Goal: Obtain resource: Download file/media

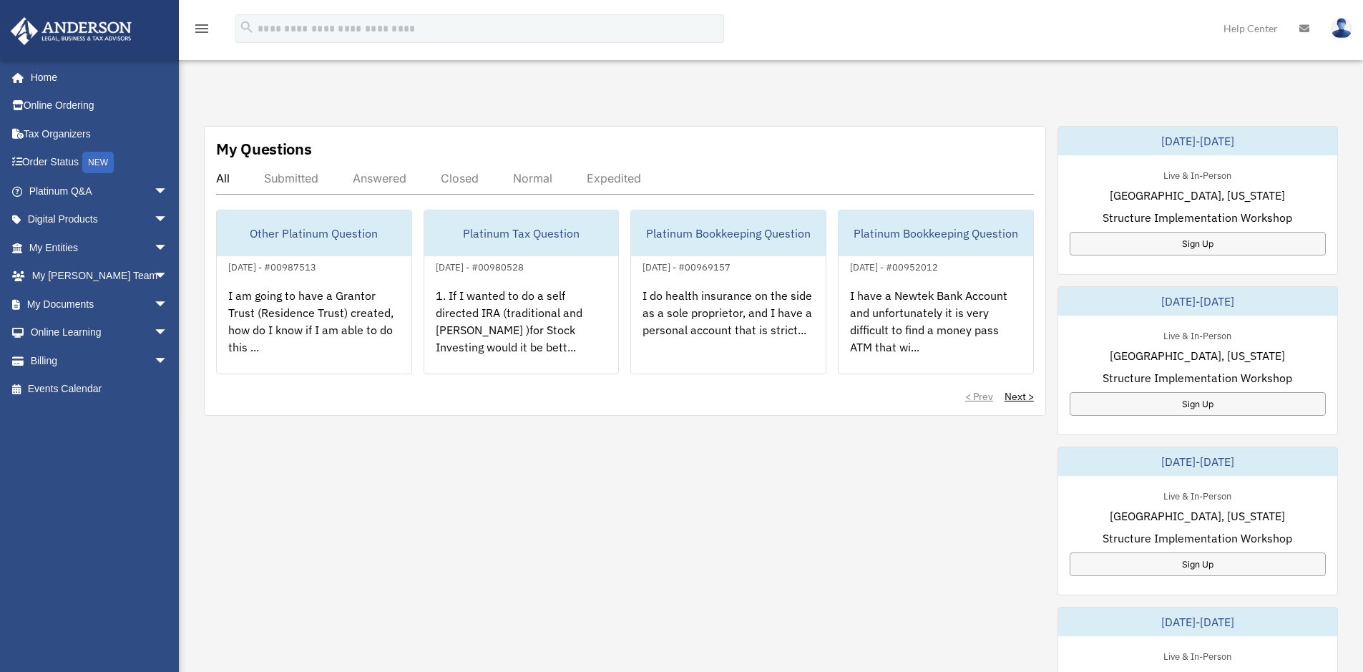
scroll to position [447, 0]
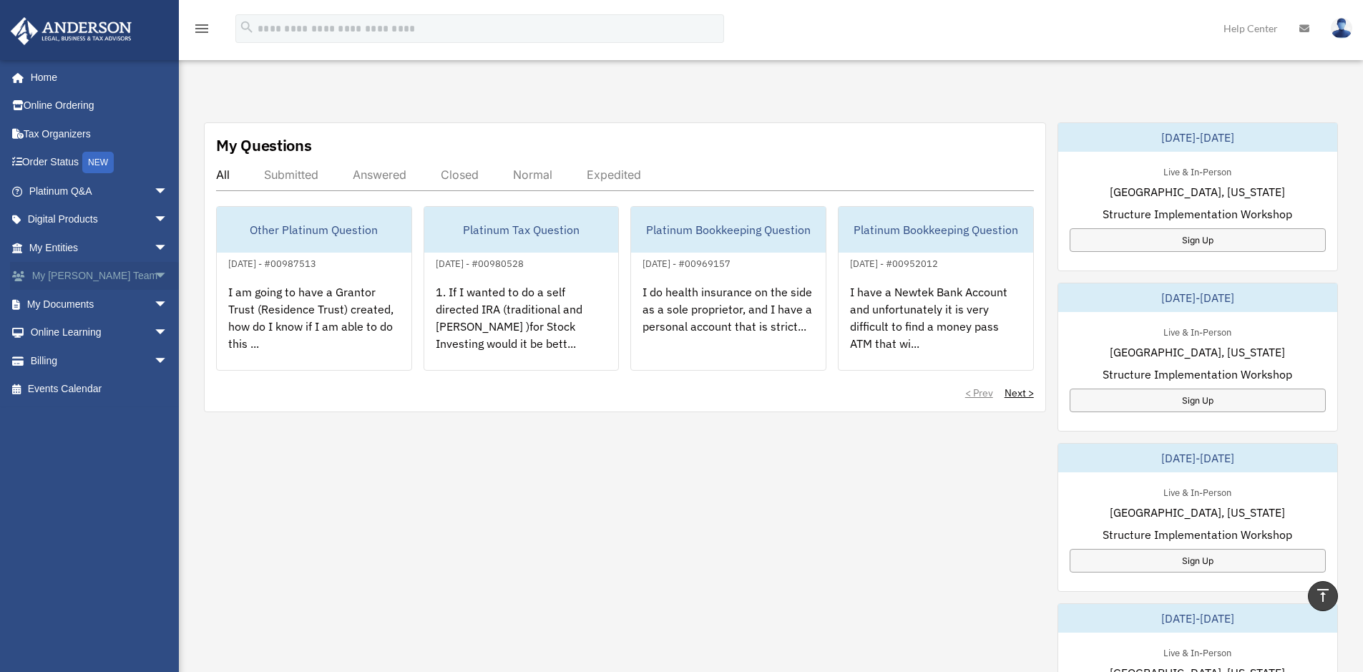
click at [95, 283] on link "My [PERSON_NAME] Team arrow_drop_down" at bounding box center [100, 276] width 180 height 29
click at [89, 307] on link "My Documents arrow_drop_down" at bounding box center [100, 304] width 180 height 29
click at [154, 301] on span "arrow_drop_down" at bounding box center [168, 304] width 29 height 29
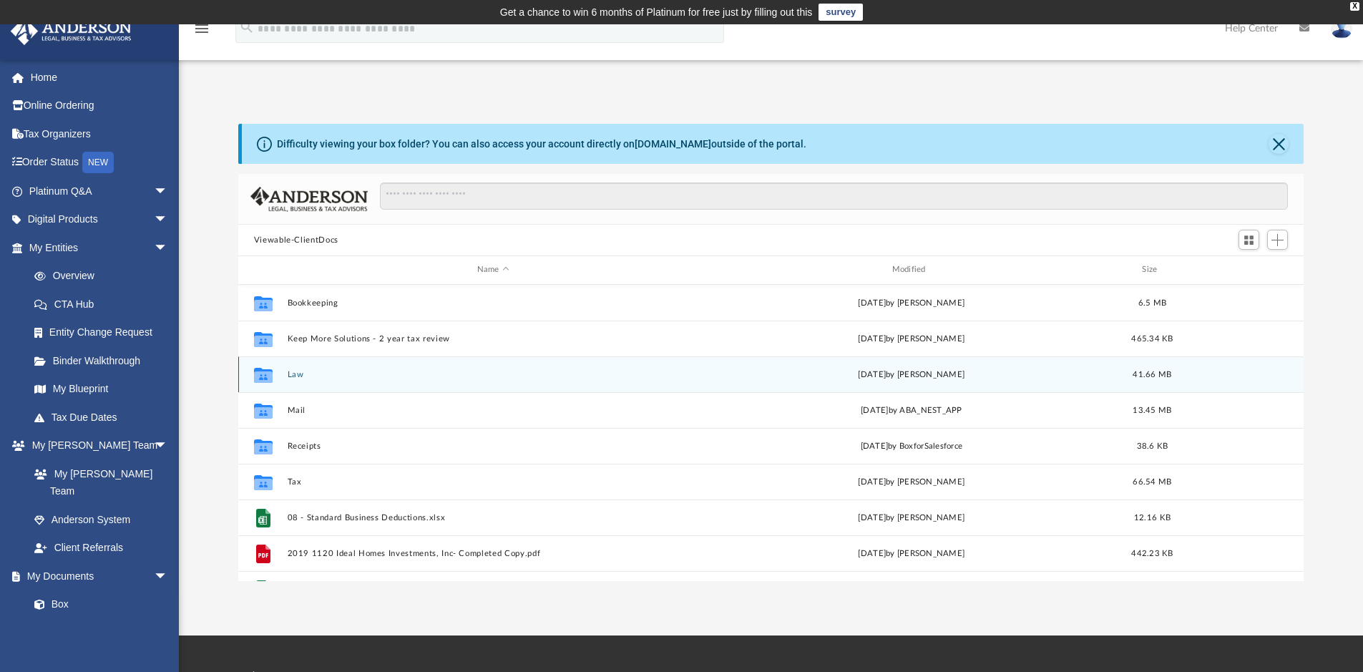
scroll to position [72, 0]
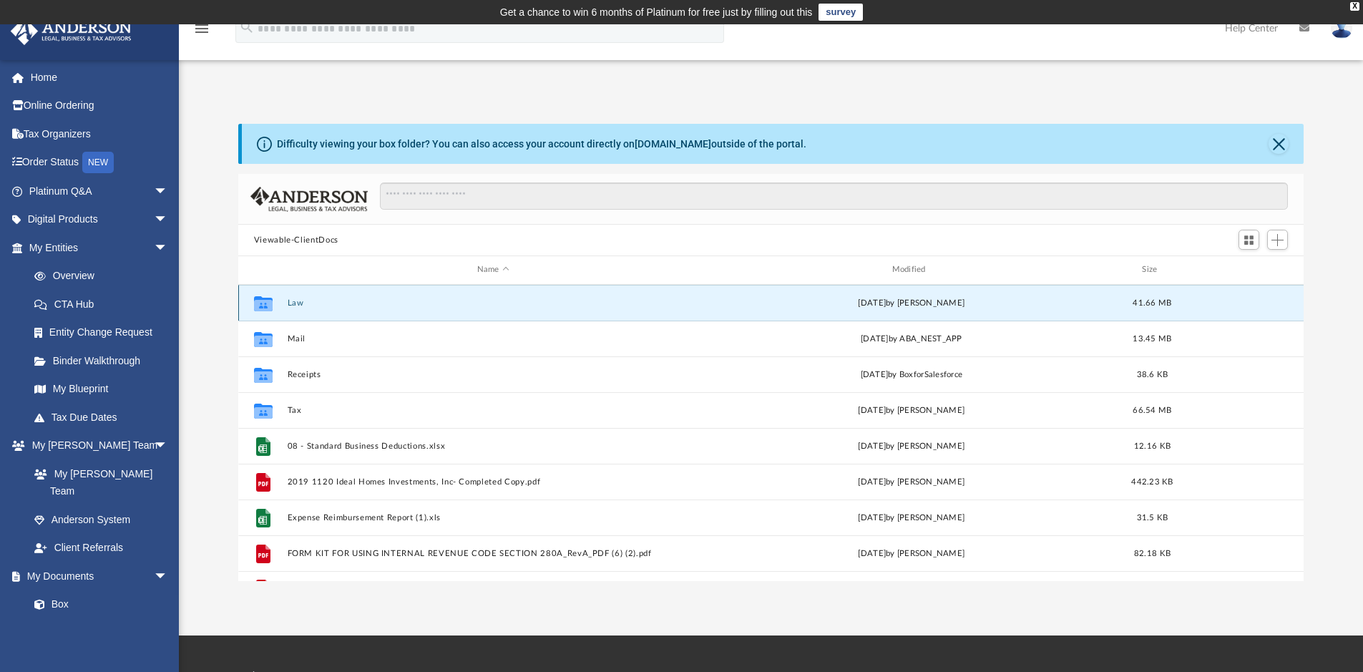
click at [295, 302] on button "Law" at bounding box center [493, 302] width 412 height 9
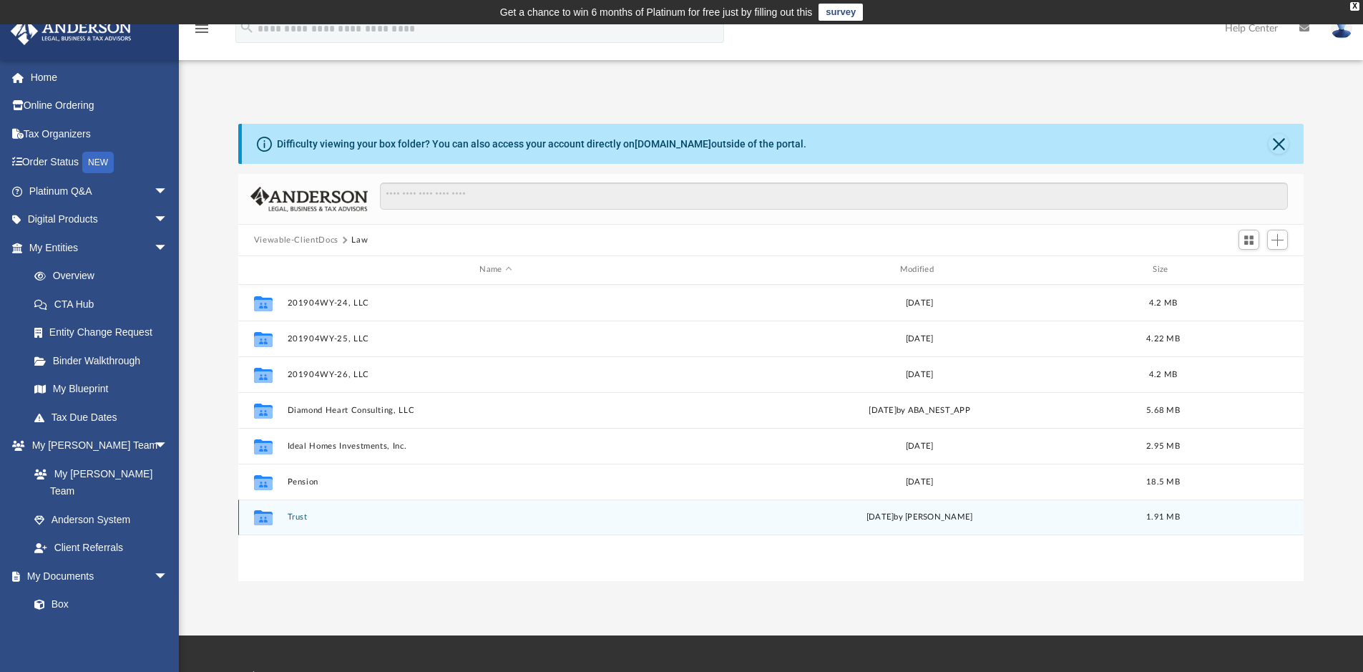
scroll to position [0, 0]
click at [295, 514] on button "Trust" at bounding box center [495, 516] width 417 height 9
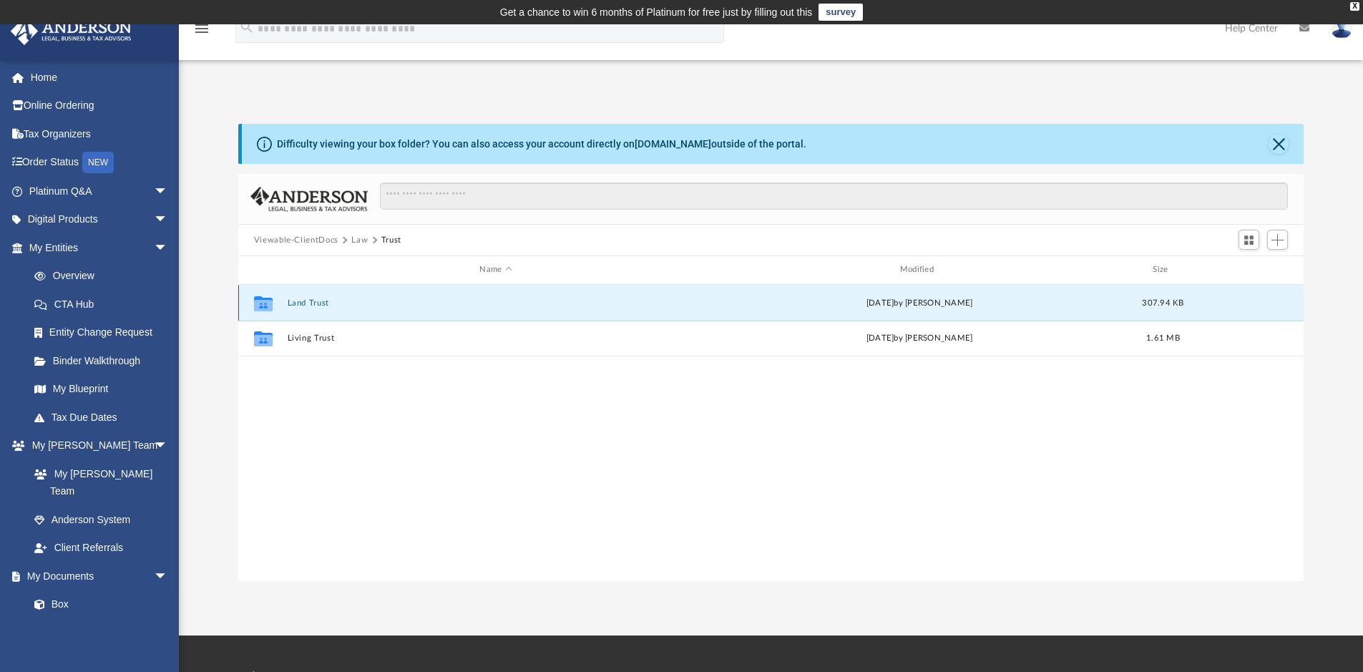
click at [295, 304] on button "Land Trust" at bounding box center [495, 302] width 417 height 9
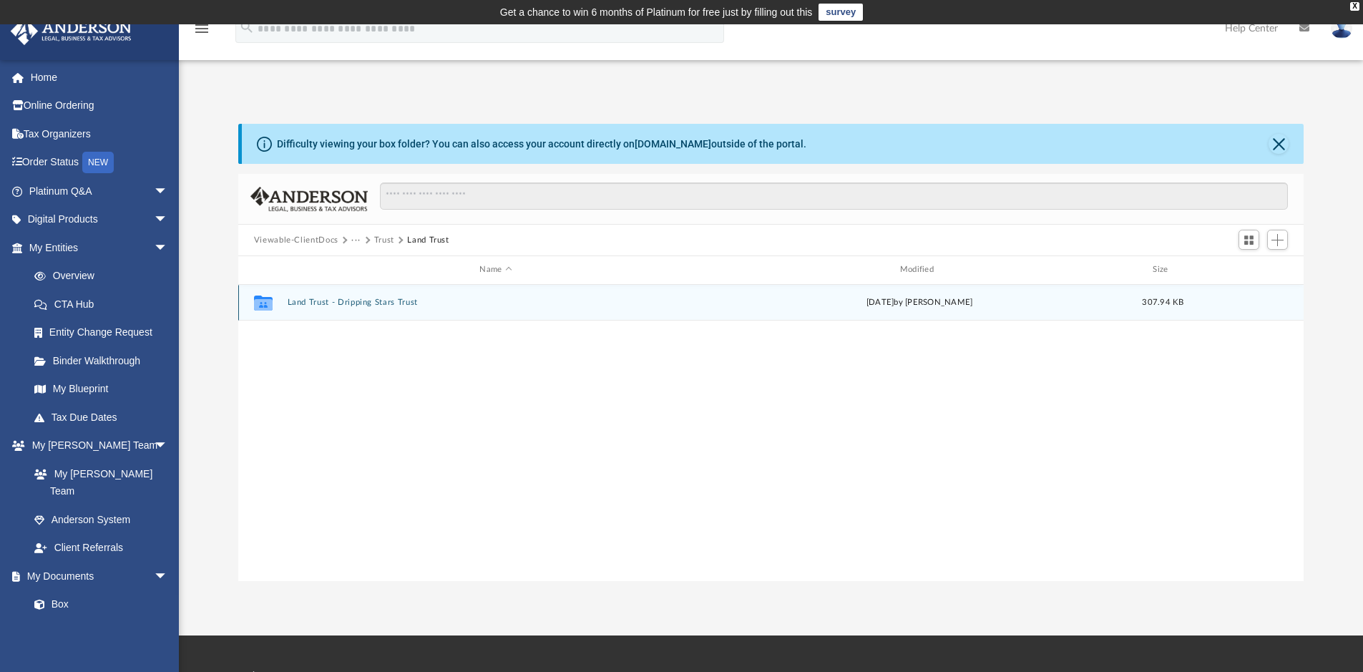
click at [406, 303] on button "Land Trust - Dripping Stars Trust" at bounding box center [495, 302] width 417 height 9
drag, startPoint x: 1241, startPoint y: 305, endPoint x: 1250, endPoint y: 308, distance: 9.0
click at [1245, 305] on button "More options" at bounding box center [1248, 302] width 33 height 21
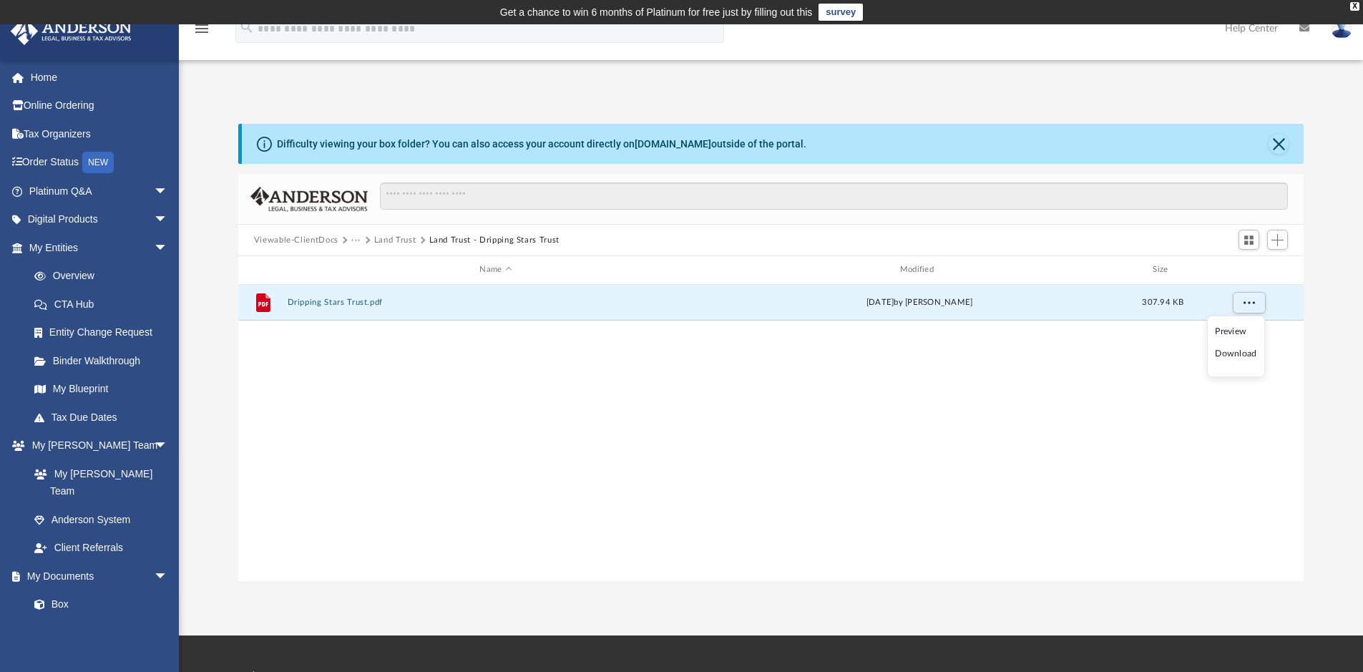
click at [1232, 353] on li "Download" at bounding box center [1235, 353] width 41 height 15
drag, startPoint x: 1228, startPoint y: 301, endPoint x: 1238, endPoint y: 303, distance: 10.2
click at [1229, 302] on div "grid" at bounding box center [1247, 302] width 100 height 27
click at [1240, 306] on button "More options" at bounding box center [1248, 302] width 33 height 21
click at [1231, 327] on li "Preview" at bounding box center [1235, 331] width 41 height 15
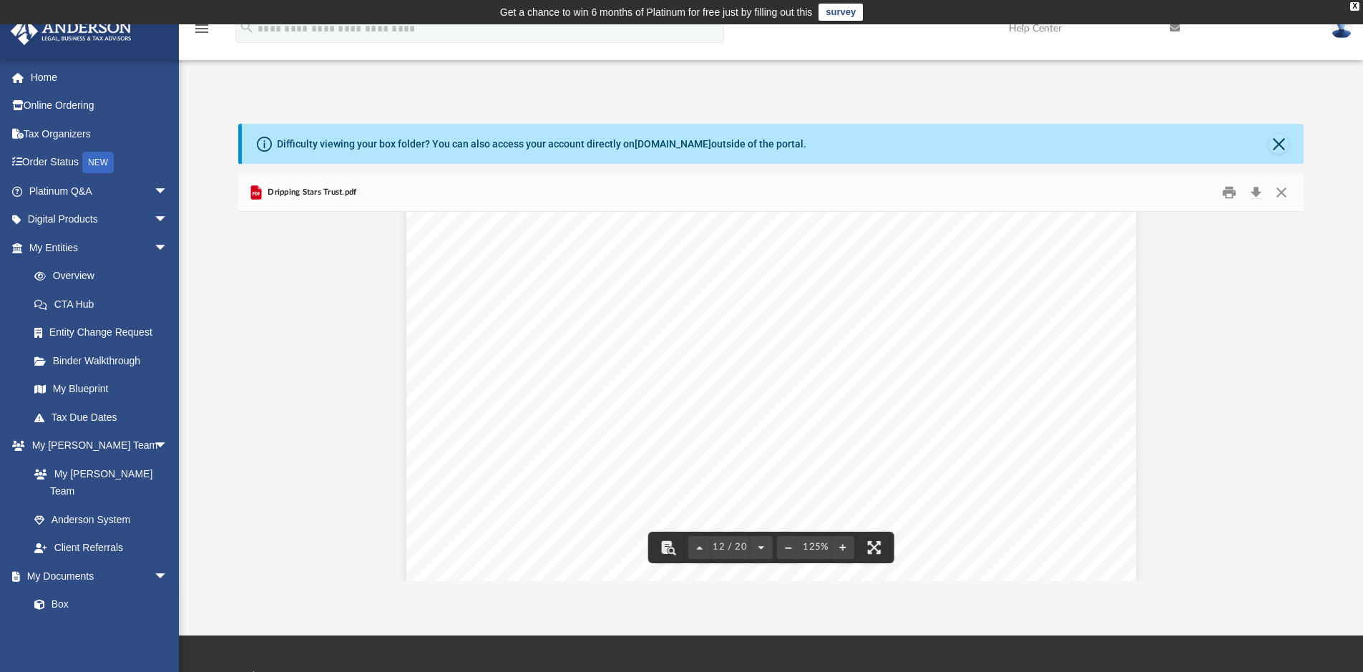
scroll to position [10157, 0]
click at [1284, 192] on button "Close" at bounding box center [1281, 193] width 26 height 22
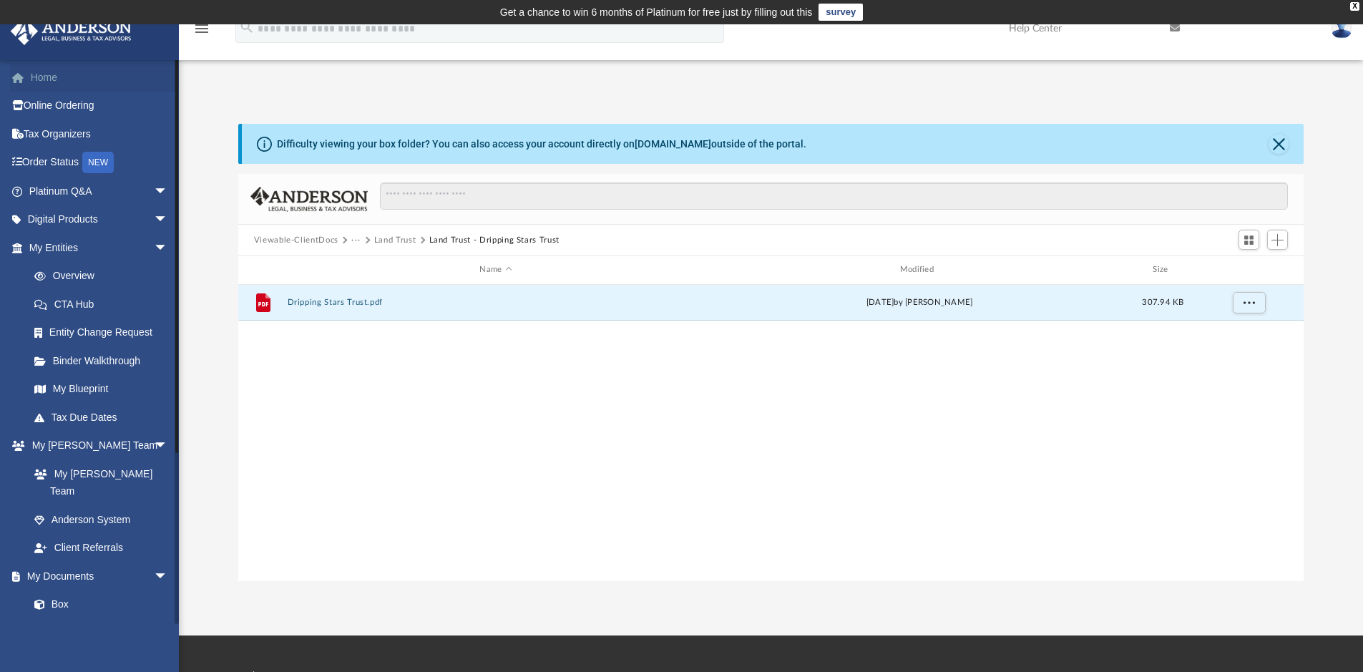
click at [37, 84] on link "Home" at bounding box center [100, 77] width 180 height 29
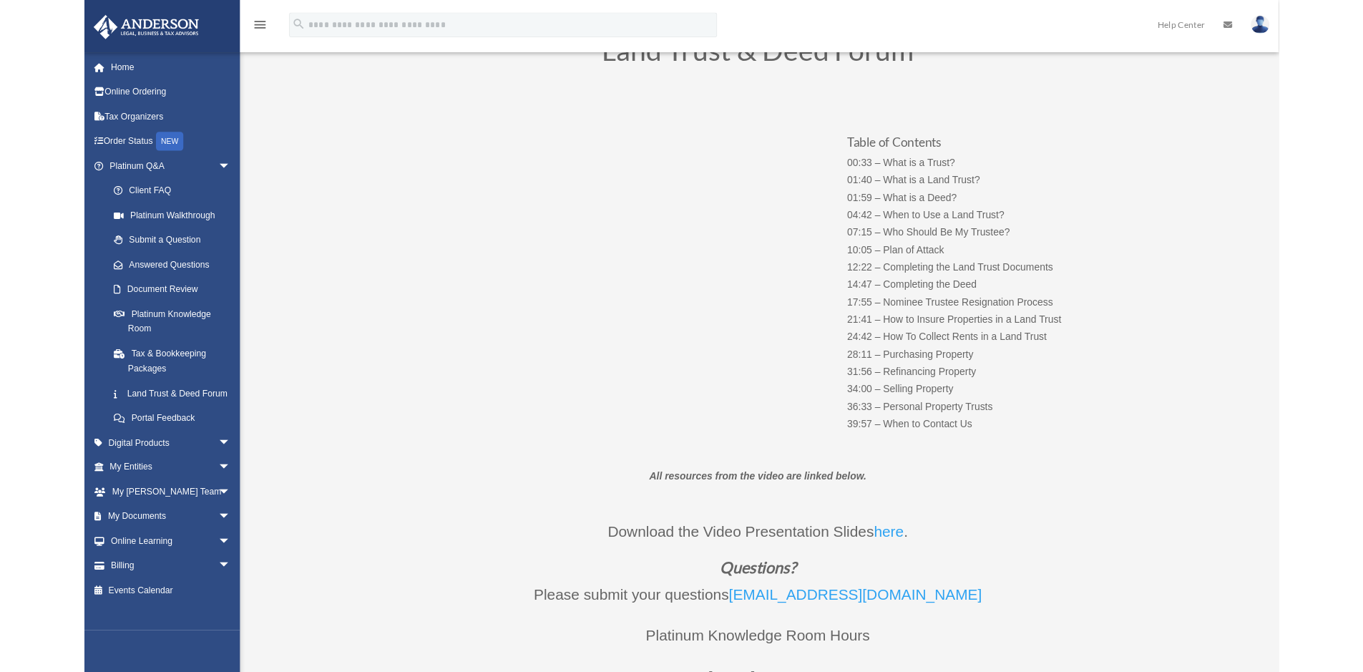
scroll to position [143, 0]
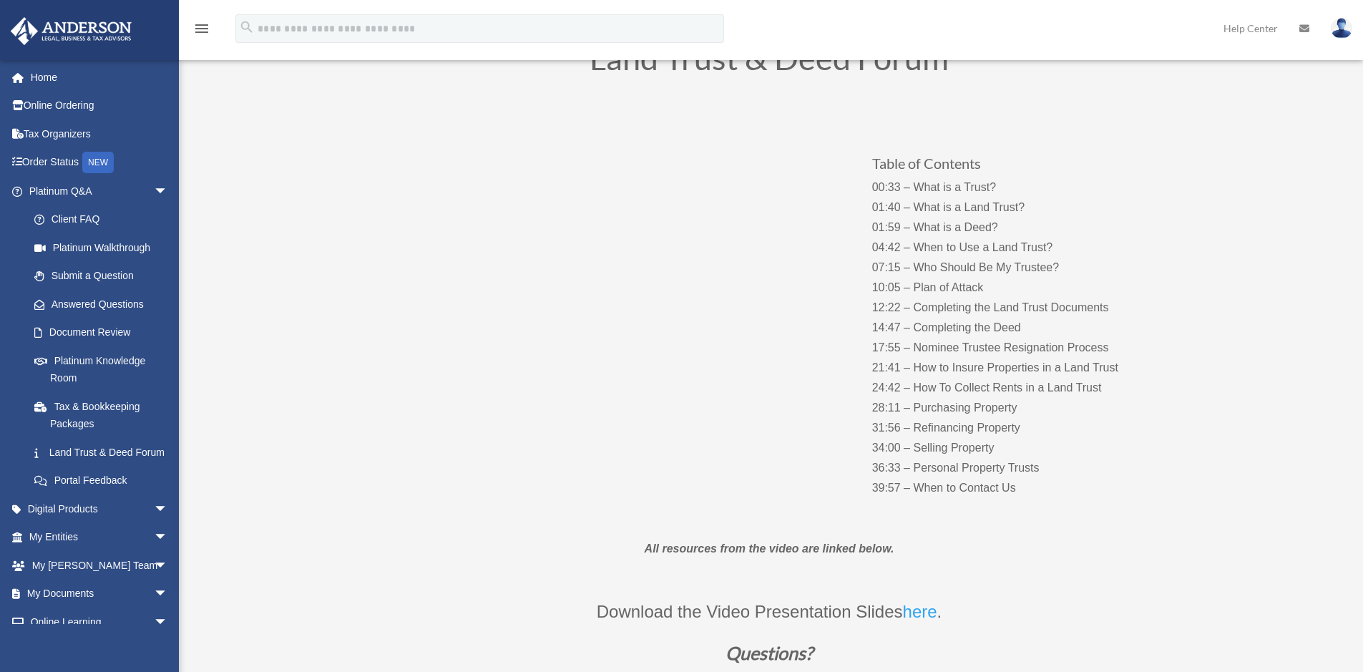
click at [895, 409] on p "00:33 – What is a Trust? 01:40 – What is a Land Trust? 01:59 – What is a Deed? …" at bounding box center [1013, 337] width 283 height 320
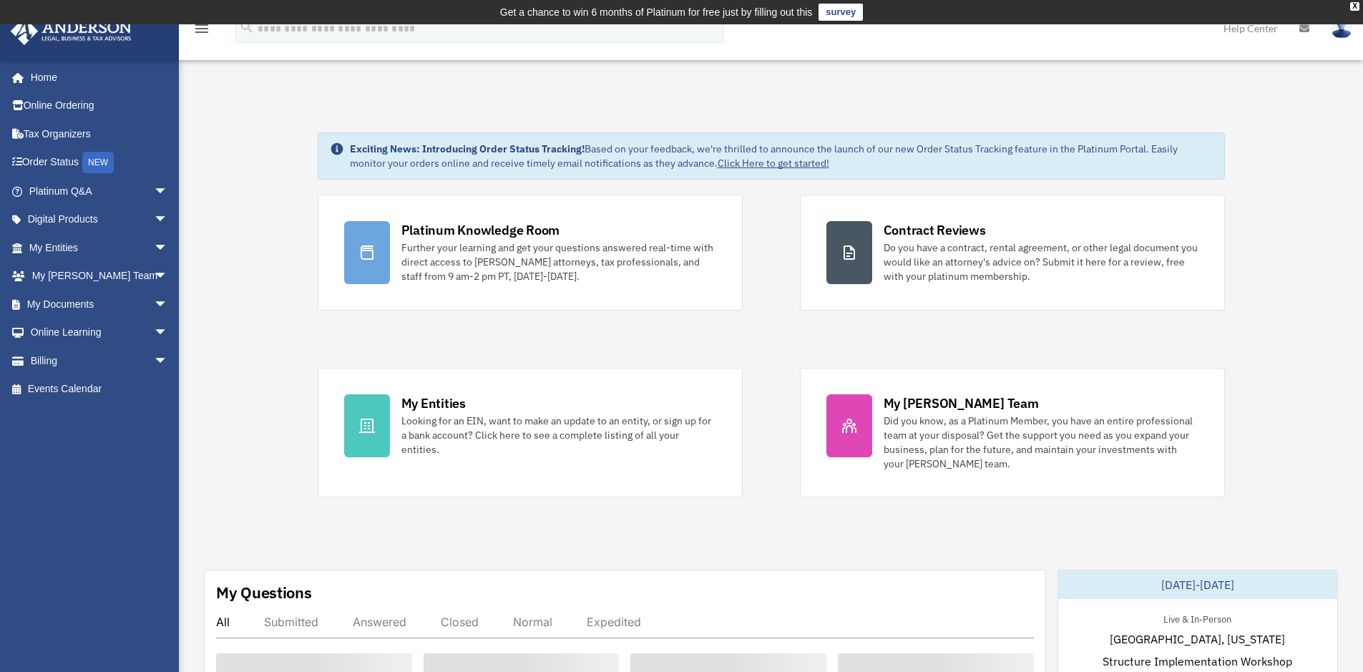
click at [1336, 29] on img at bounding box center [1340, 28] width 21 height 21
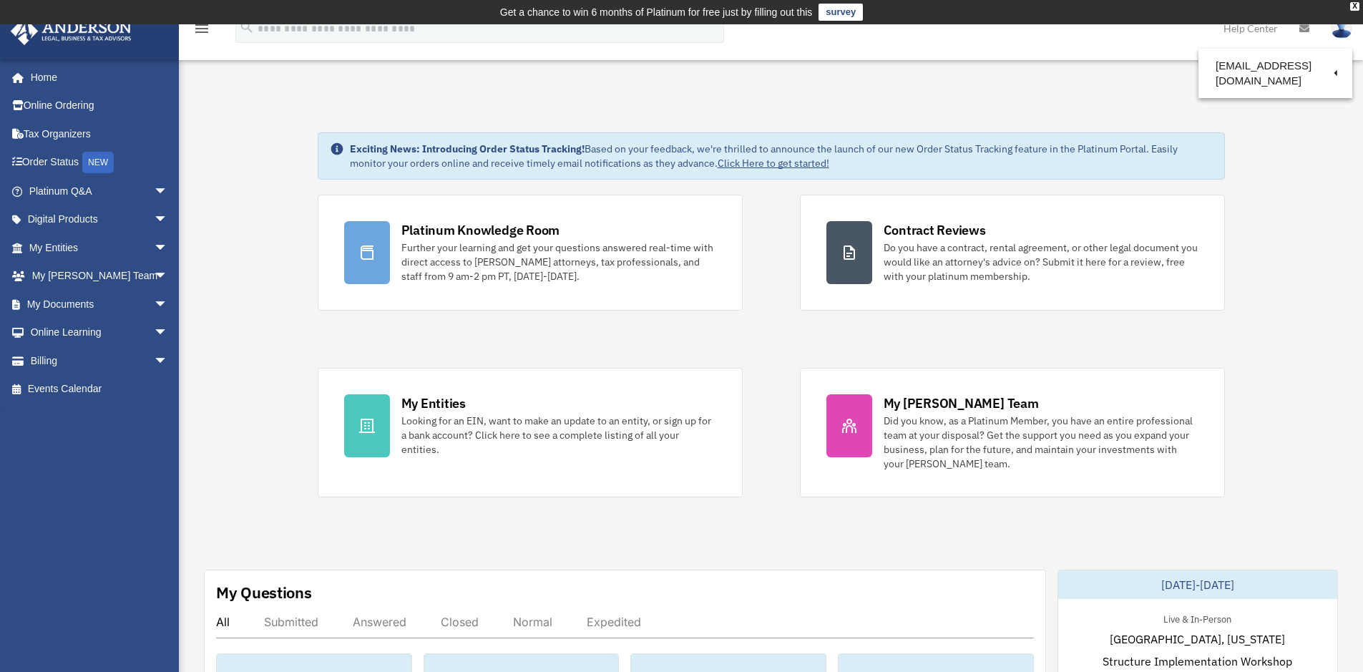
click at [1100, 119] on link "Logout" at bounding box center [1108, 124] width 143 height 29
